Goal: Information Seeking & Learning: Learn about a topic

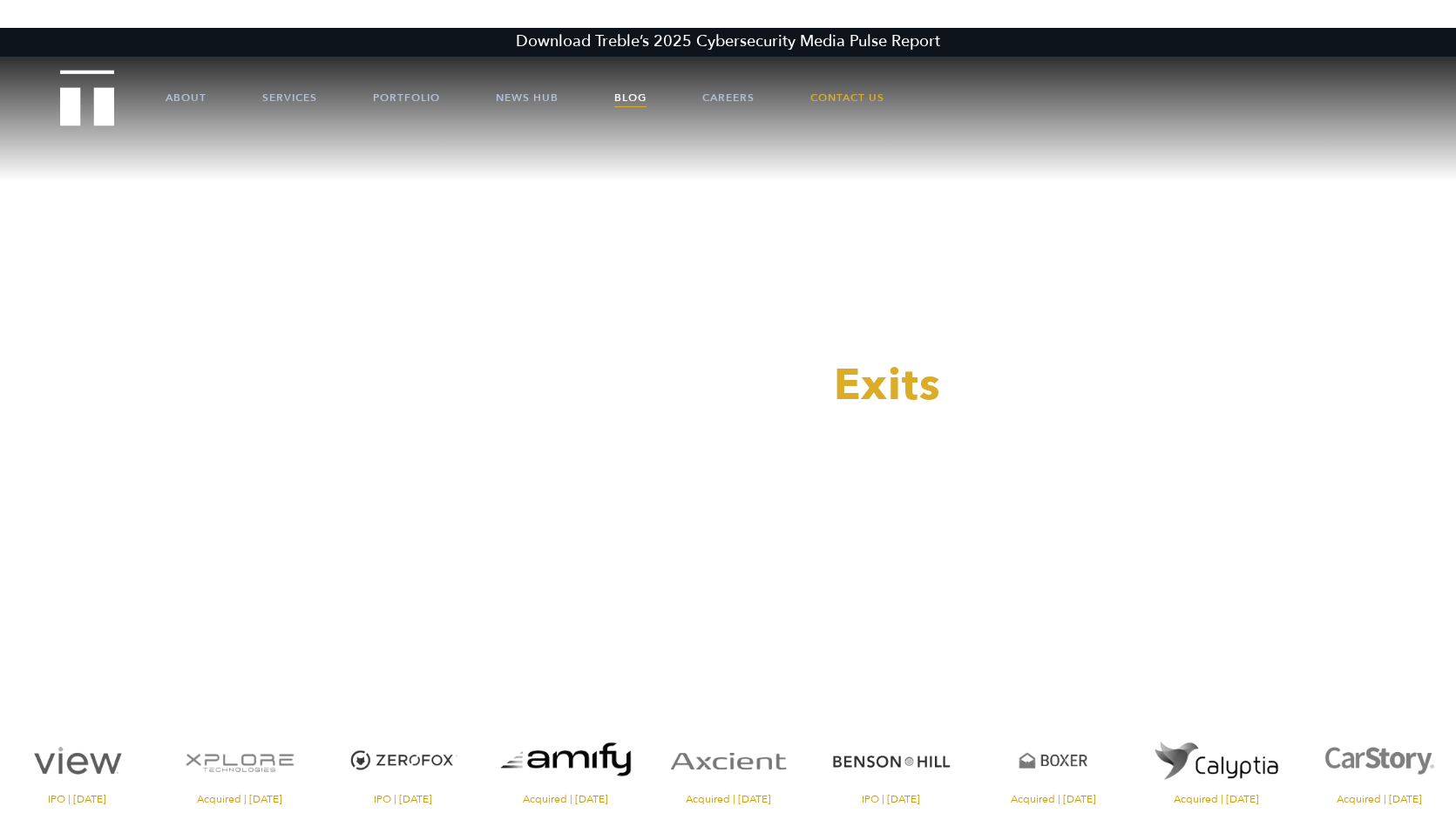
click at [628, 98] on link "Blog" at bounding box center [630, 98] width 33 height 52
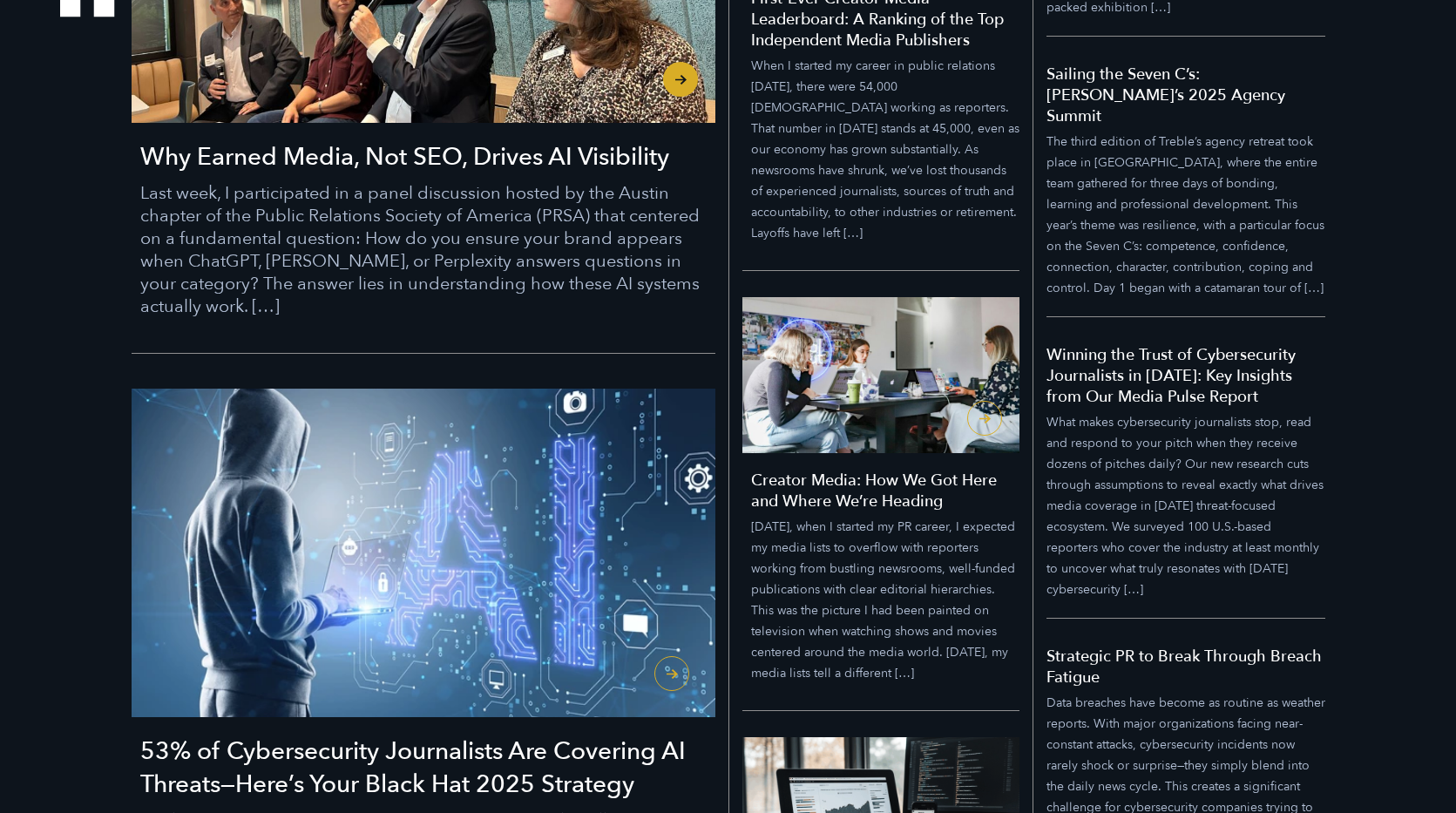
scroll to position [673, 0]
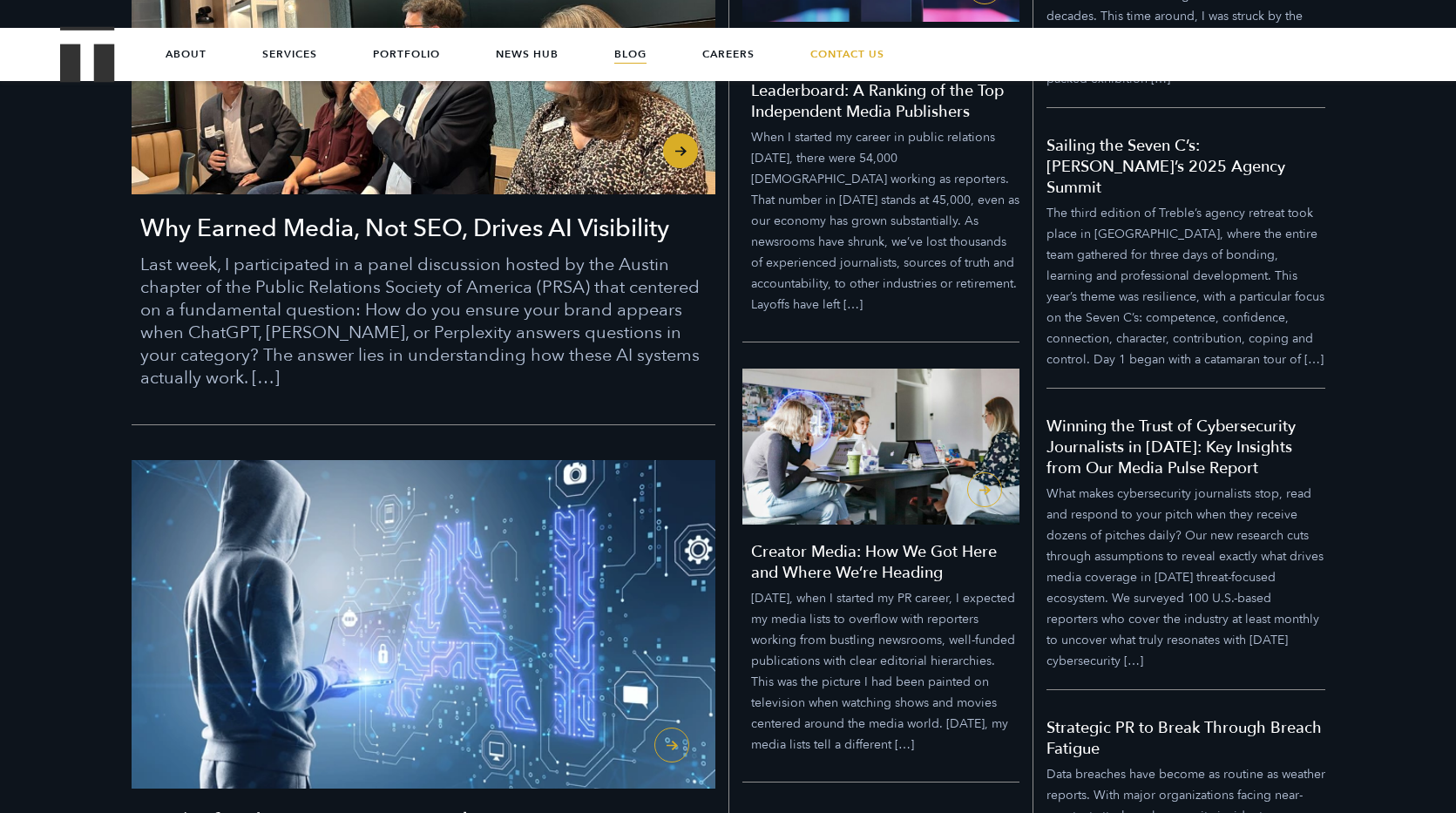
click at [464, 224] on h3 "Why Earned Media, Not SEO, Drives AI Visibility" at bounding box center [427, 228] width 575 height 33
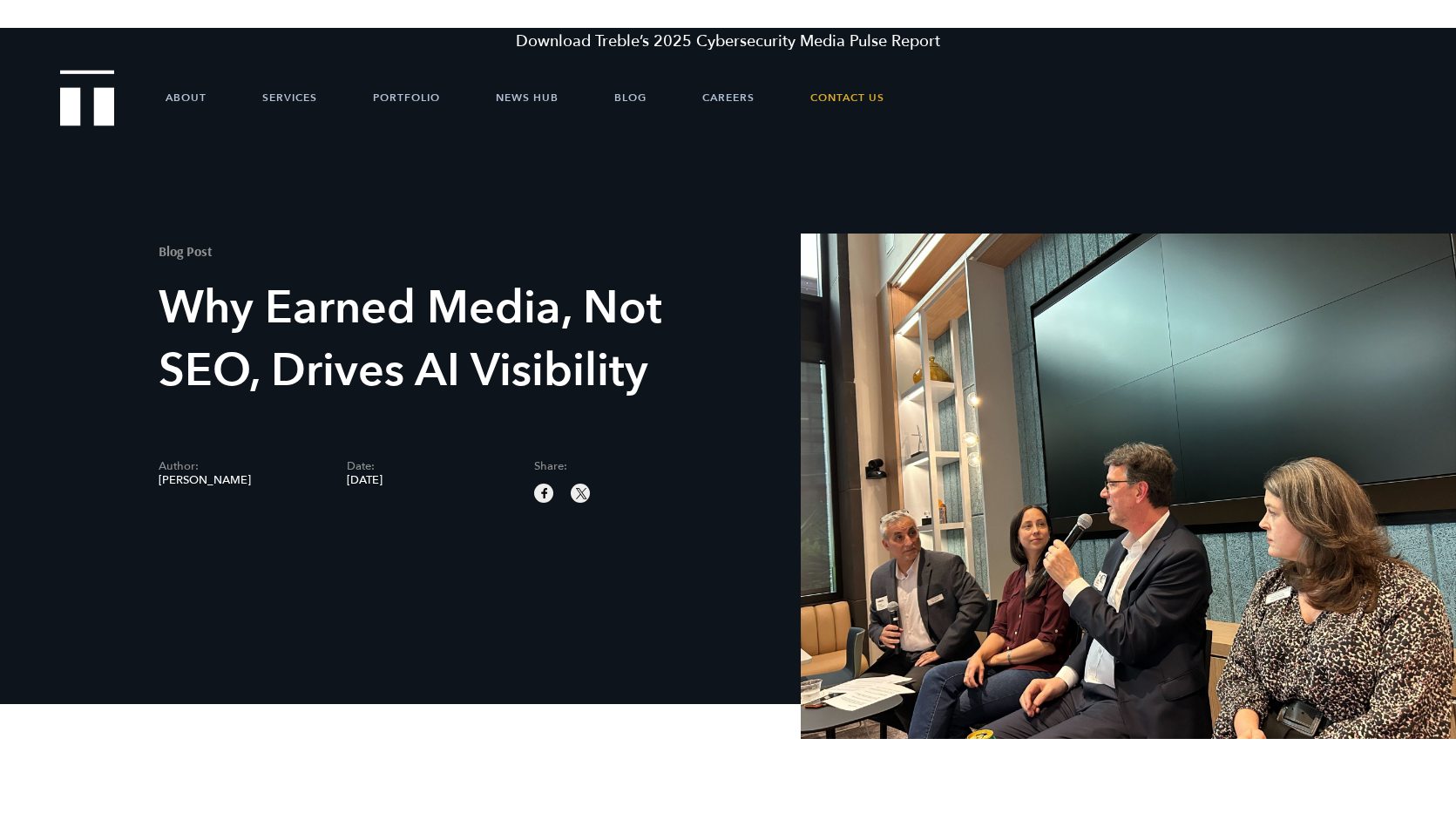
click at [632, 236] on div "Blog Post Why Earned Media, Not SEO, Drives AI Visibility Author: [PERSON_NAME]…" at bounding box center [473, 359] width 630 height 286
